Goal: Information Seeking & Learning: Learn about a topic

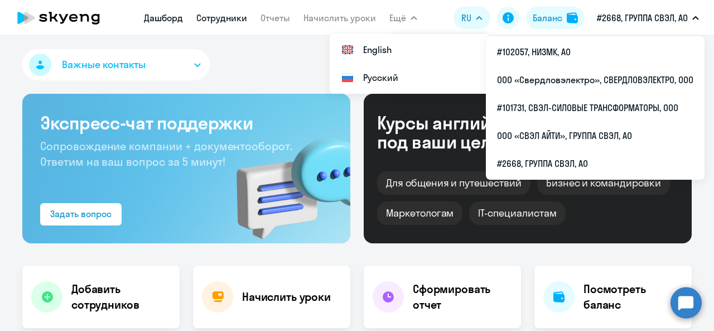
click at [237, 21] on link "Сотрудники" at bounding box center [221, 17] width 51 height 11
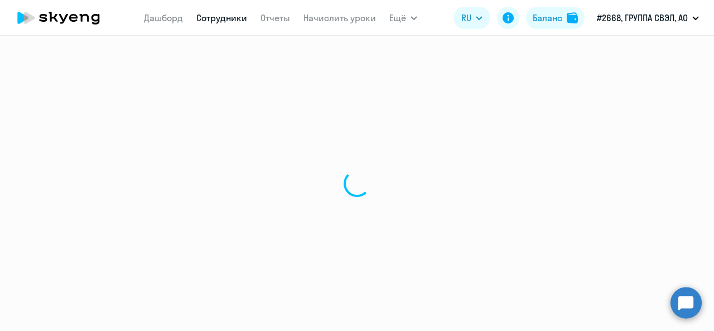
select select "30"
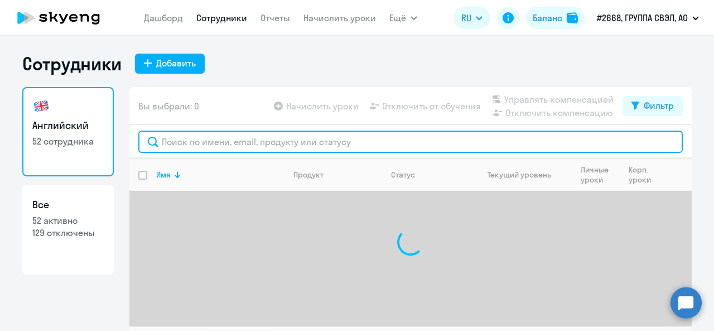
click at [197, 141] on input "text" at bounding box center [410, 142] width 544 height 22
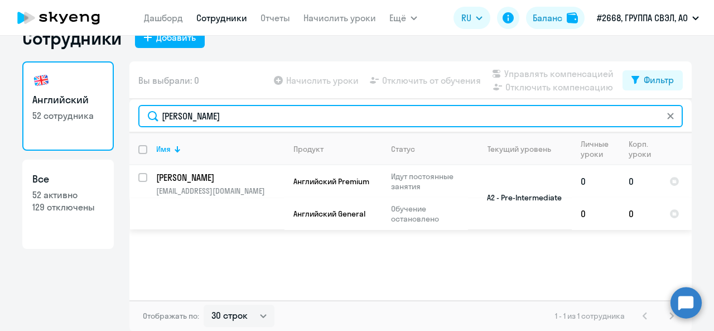
type input "[PERSON_NAME]"
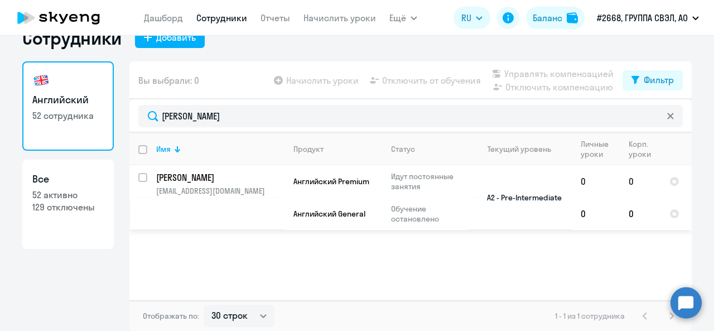
click at [240, 181] on p "[PERSON_NAME]" at bounding box center [219, 177] width 126 height 12
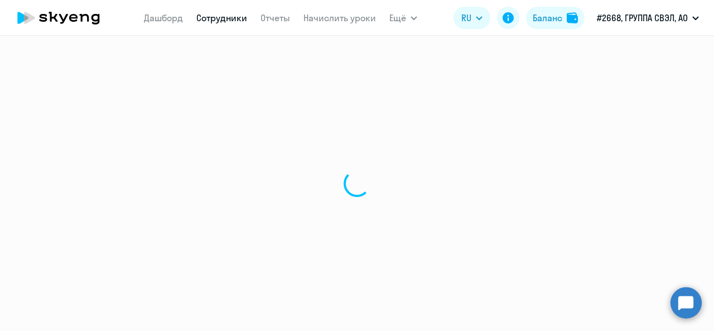
select select "english"
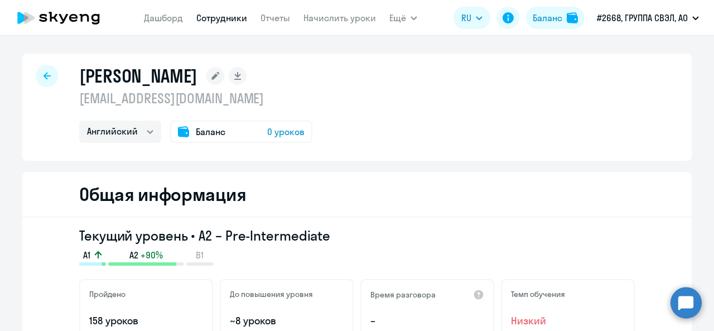
click at [446, 206] on div "Общая информация" at bounding box center [356, 195] width 669 height 46
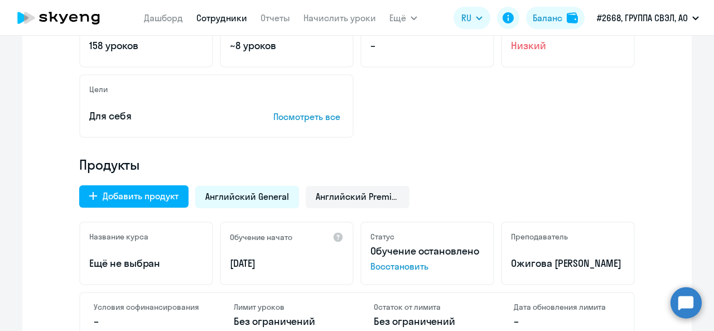
scroll to position [335, 0]
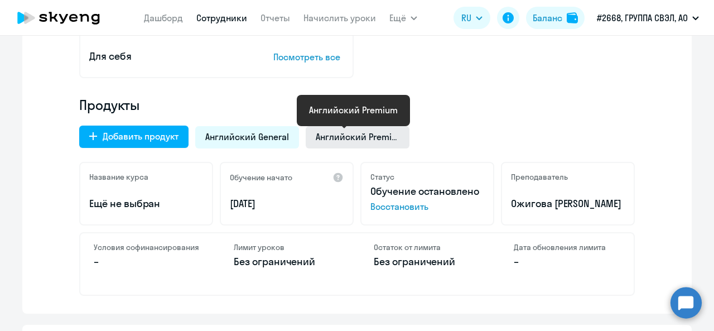
click at [365, 135] on span "Английский Premium" at bounding box center [358, 137] width 84 height 12
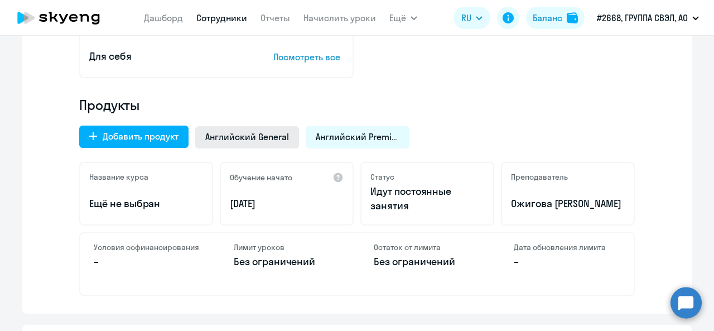
click at [258, 144] on div "Английский General" at bounding box center [247, 137] width 104 height 22
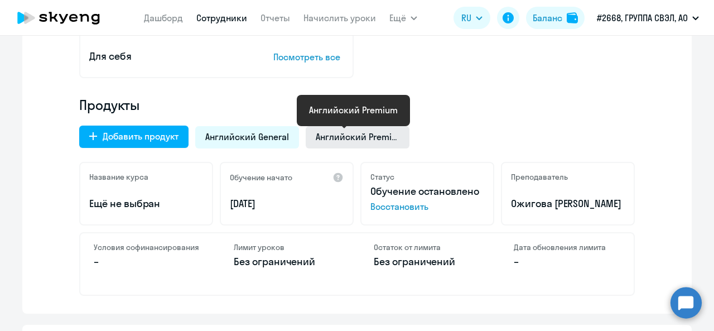
click at [351, 135] on span "Английский Premium" at bounding box center [358, 137] width 84 height 12
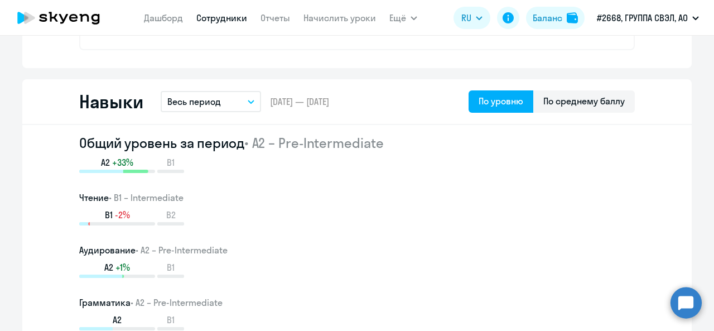
scroll to position [558, 0]
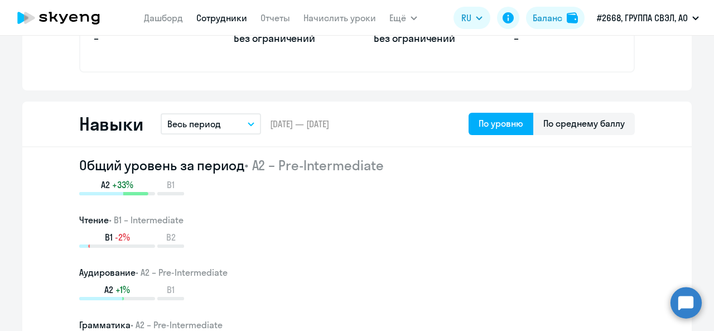
click at [244, 127] on button "Весь период" at bounding box center [211, 123] width 100 height 21
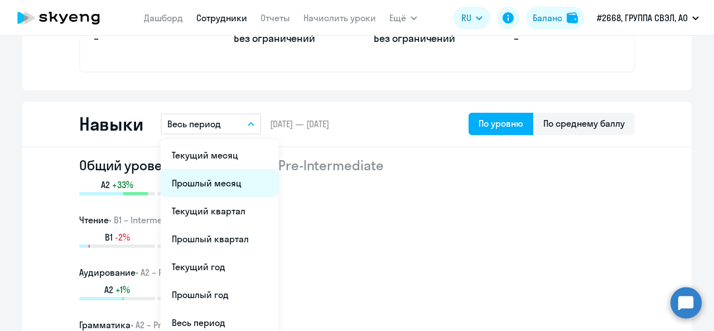
click at [226, 190] on li "Прошлый месяц" at bounding box center [220, 183] width 118 height 28
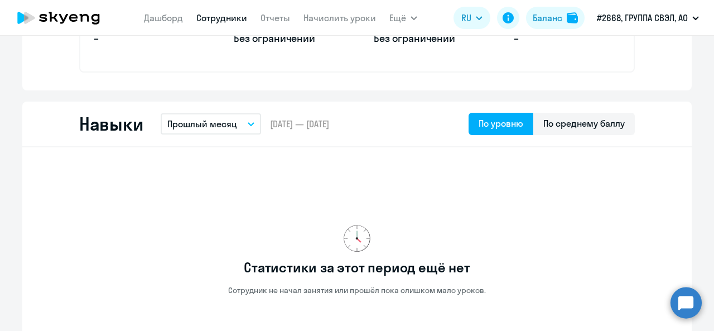
click at [231, 122] on p "Прошлый месяц" at bounding box center [202, 123] width 70 height 13
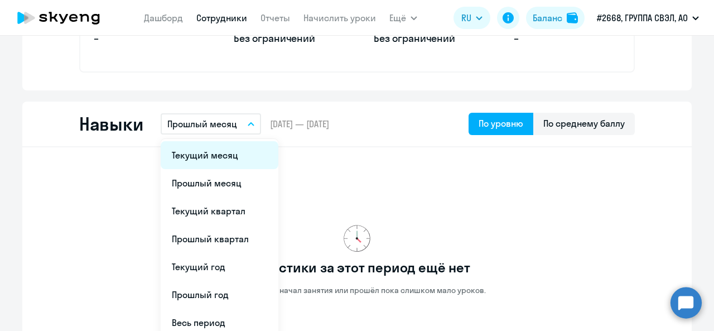
click at [218, 160] on li "Текущий месяц" at bounding box center [220, 155] width 118 height 28
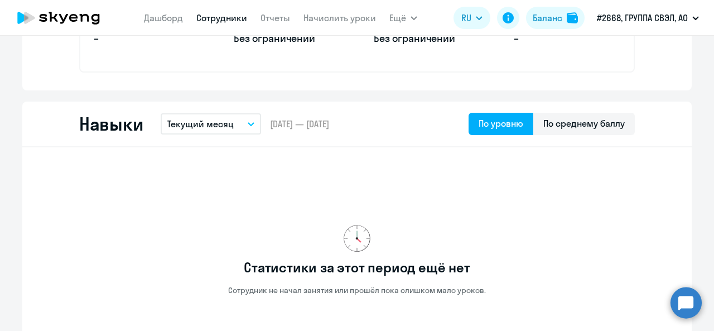
click at [229, 126] on button "Текущий месяц" at bounding box center [211, 123] width 100 height 21
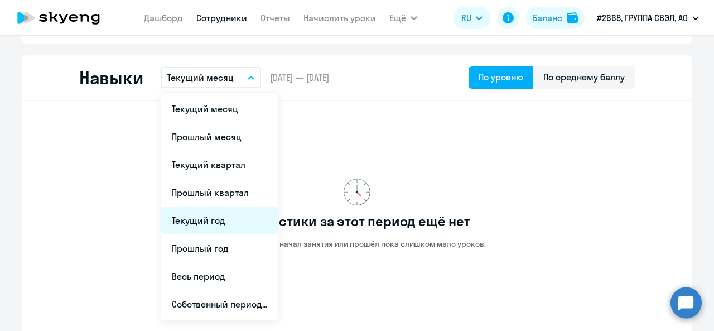
scroll to position [669, 0]
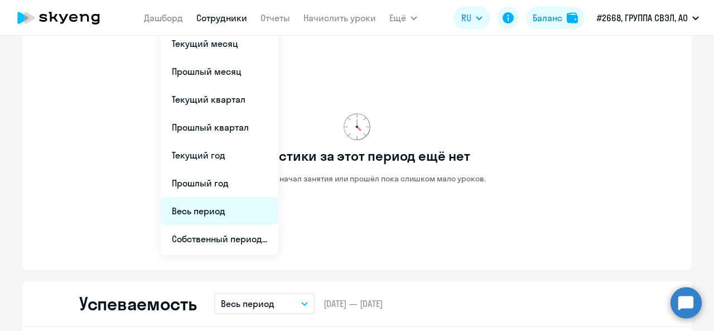
click at [222, 216] on li "Весь период" at bounding box center [220, 211] width 118 height 28
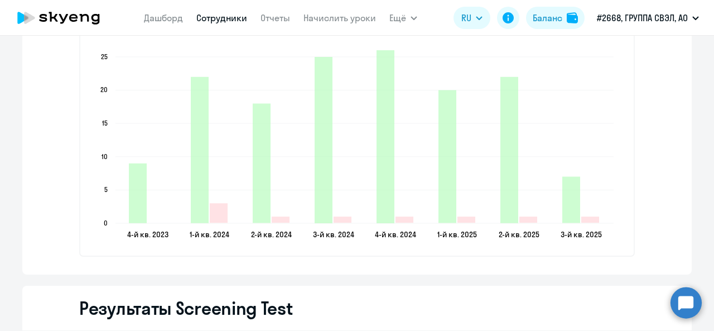
scroll to position [1674, 0]
